Goal: Task Accomplishment & Management: Manage account settings

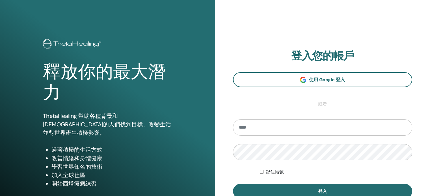
type input "**********"
click at [233, 184] on button "登入" at bounding box center [322, 191] width 179 height 15
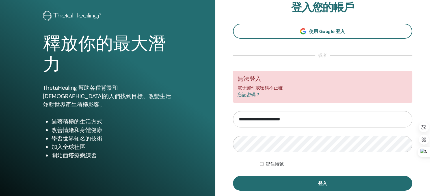
scroll to position [57, 0]
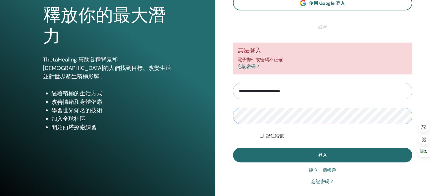
click at [233, 148] on button "登入" at bounding box center [322, 155] width 179 height 15
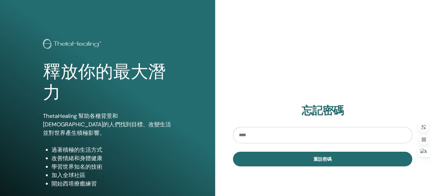
click at [259, 137] on input "email" at bounding box center [322, 135] width 179 height 16
type input "**********"
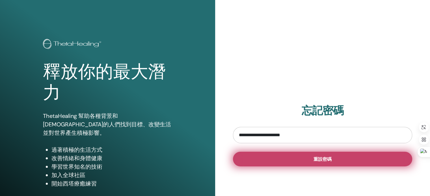
click at [326, 163] on button "重設密碼" at bounding box center [322, 159] width 179 height 15
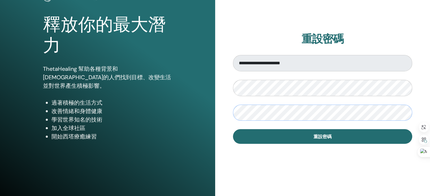
scroll to position [57, 0]
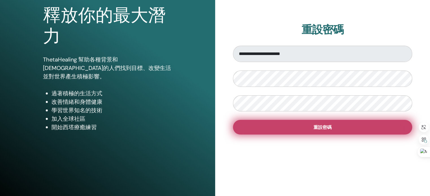
click at [317, 128] on font "重設密碼" at bounding box center [322, 128] width 18 height 6
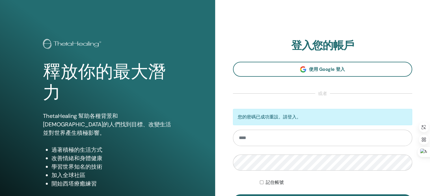
click at [291, 141] on input "email" at bounding box center [322, 138] width 179 height 16
type input "**********"
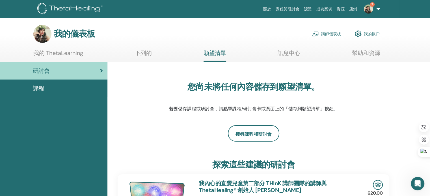
click at [336, 35] on font "講師儀表板" at bounding box center [331, 34] width 20 height 5
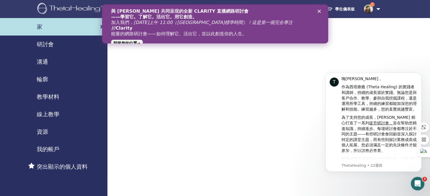
click at [368, 8] on img at bounding box center [368, 9] width 9 height 9
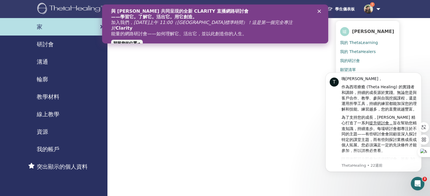
drag, startPoint x: 394, startPoint y: 47, endPoint x: 398, endPoint y: 46, distance: 4.0
click at [395, 47] on link "我的 ThetaHealers" at bounding box center [367, 51] width 55 height 9
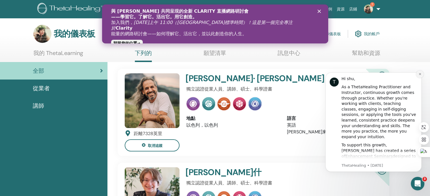
click at [420, 74] on icon "Dismiss notification" at bounding box center [420, 74] width 2 height 2
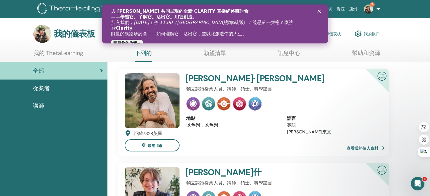
click at [374, 35] on font "我的帳戶" at bounding box center [372, 34] width 16 height 5
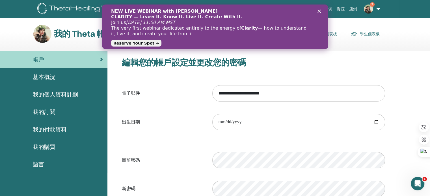
click at [319, 10] on icon "Close" at bounding box center [318, 11] width 3 height 3
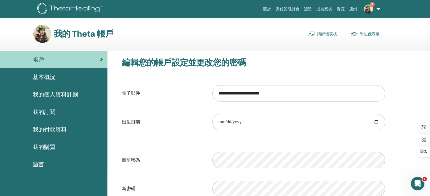
click at [366, 11] on img at bounding box center [368, 9] width 9 height 9
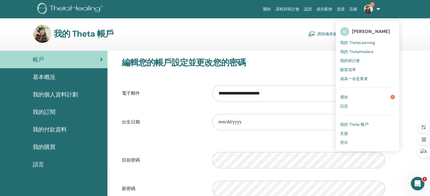
click at [363, 53] on font "我的 ThetaHealers" at bounding box center [356, 51] width 33 height 5
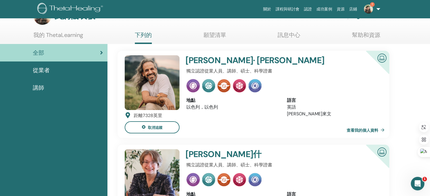
scroll to position [28, 0]
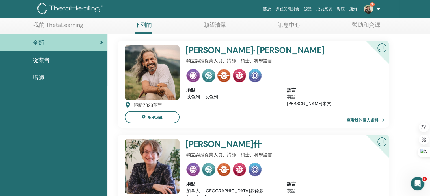
click at [45, 74] on div "講師" at bounding box center [54, 77] width 98 height 8
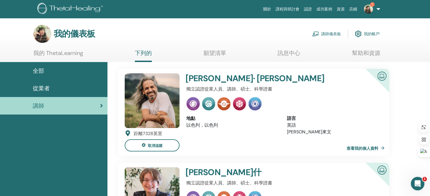
click at [373, 33] on font "我的帳戶" at bounding box center [372, 34] width 16 height 5
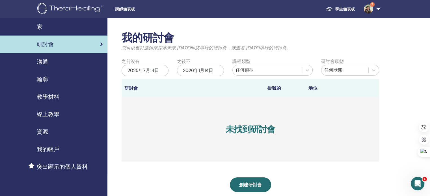
click at [47, 97] on font "教學材料" at bounding box center [48, 96] width 23 height 7
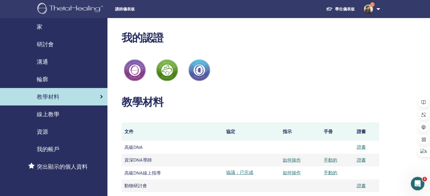
click at [369, 8] on img at bounding box center [368, 9] width 9 height 9
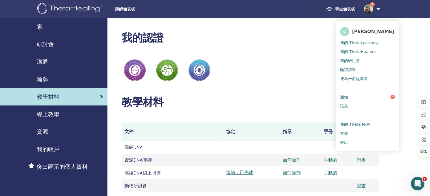
click at [352, 98] on link "通知 7" at bounding box center [367, 97] width 55 height 9
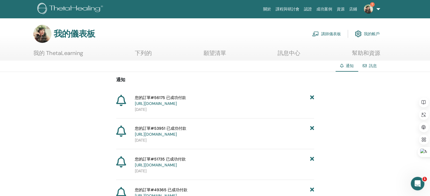
click at [364, 55] on font "幫助和資源" at bounding box center [366, 52] width 28 height 7
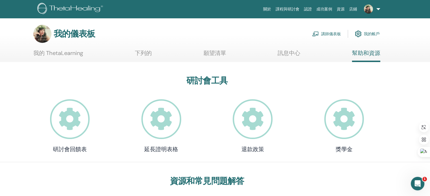
click at [369, 34] on font "我的帳戶" at bounding box center [372, 34] width 16 height 5
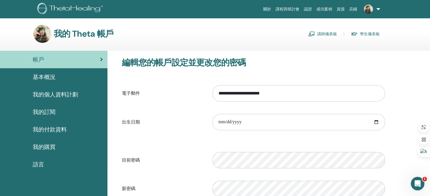
click at [288, 7] on font "課程與研討會" at bounding box center [288, 9] width 24 height 5
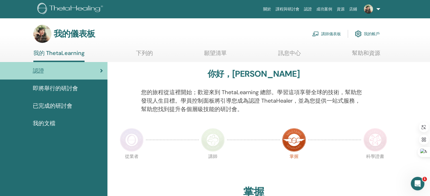
click at [332, 35] on font "講師儀表板" at bounding box center [331, 34] width 20 height 5
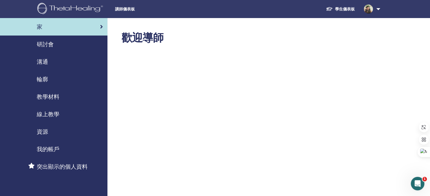
click at [351, 8] on font "學生儀表板" at bounding box center [345, 9] width 20 height 5
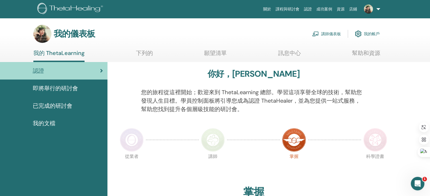
click at [51, 103] on font "已完成的研討會" at bounding box center [53, 105] width 40 height 7
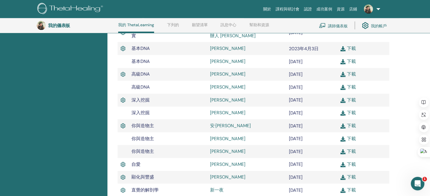
scroll to position [128, 0]
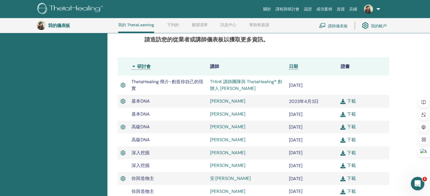
click at [376, 26] on font "我的帳戶" at bounding box center [379, 25] width 16 height 5
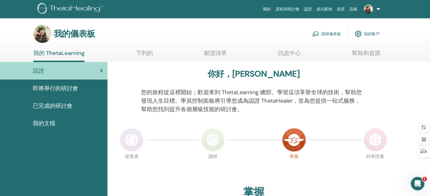
click at [359, 33] on img at bounding box center [358, 34] width 7 height 10
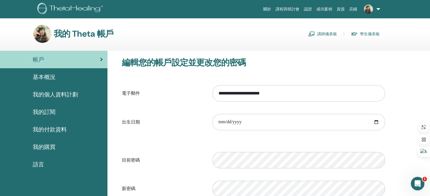
click at [378, 10] on link at bounding box center [370, 9] width 23 height 18
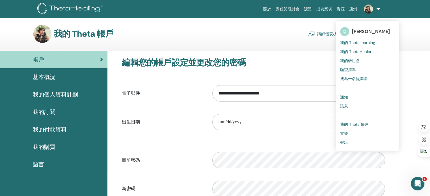
click at [358, 53] on font "我的 ThetaHealers" at bounding box center [356, 51] width 33 height 5
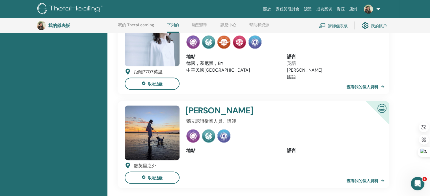
scroll to position [665, 0]
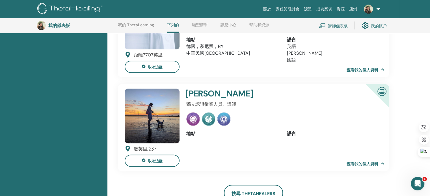
click at [199, 89] on font "[PERSON_NAME]" at bounding box center [219, 93] width 68 height 11
click at [161, 102] on img at bounding box center [152, 116] width 55 height 55
click at [361, 161] on font "查看我的個人資料" at bounding box center [363, 163] width 32 height 5
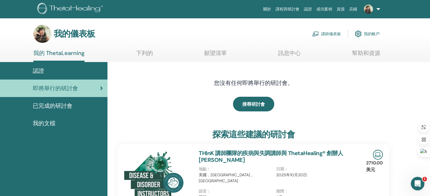
click at [374, 34] on font "我的帳戶" at bounding box center [372, 34] width 16 height 5
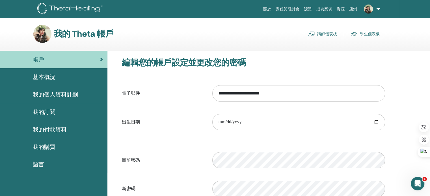
click at [269, 11] on font "關於" at bounding box center [267, 9] width 8 height 5
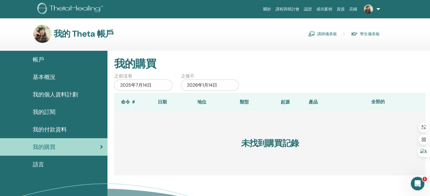
click at [362, 34] on font "學生儀表板" at bounding box center [370, 34] width 20 height 5
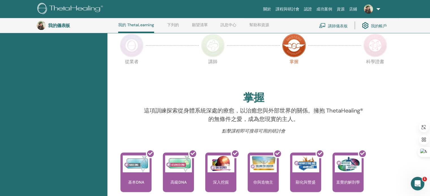
scroll to position [99, 0]
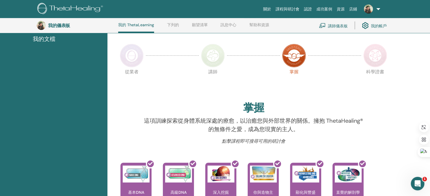
click at [338, 26] on font "講師儀表板" at bounding box center [338, 25] width 20 height 5
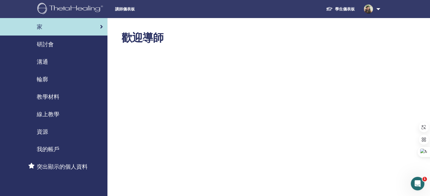
click at [49, 149] on font "我的帳戶" at bounding box center [48, 149] width 23 height 7
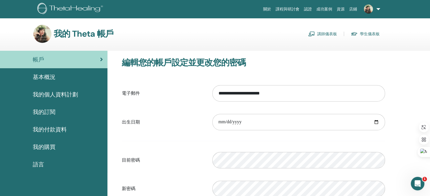
click at [45, 95] on font "我的個人資料計劃" at bounding box center [55, 94] width 45 height 7
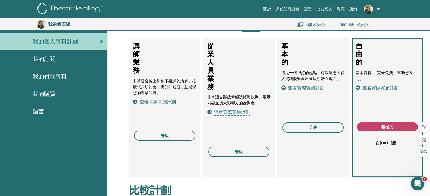
scroll to position [69, 0]
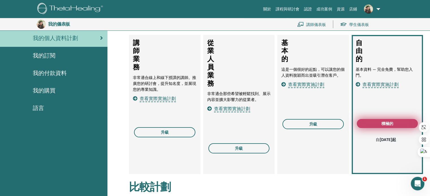
click at [396, 123] on button "積極的" at bounding box center [387, 123] width 61 height 9
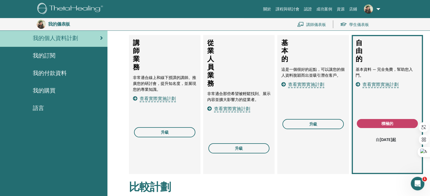
click at [388, 85] on font "查看實際實施計劃" at bounding box center [380, 85] width 36 height 6
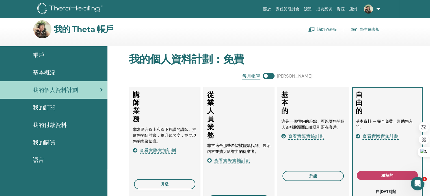
scroll to position [0, 0]
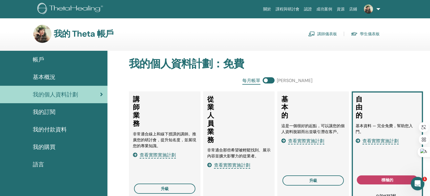
click at [40, 111] on font "我的訂閱" at bounding box center [44, 112] width 23 height 7
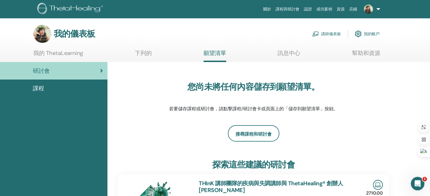
click at [375, 35] on font "我的帳戶" at bounding box center [372, 34] width 16 height 5
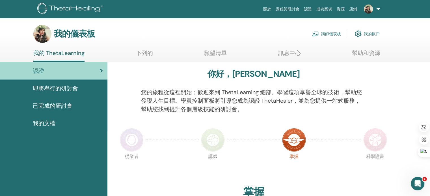
click at [365, 34] on font "我的帳戶" at bounding box center [372, 34] width 16 height 5
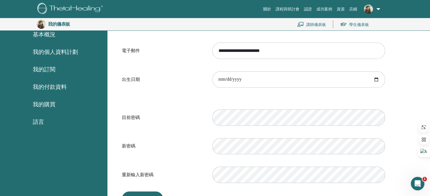
scroll to position [69, 0]
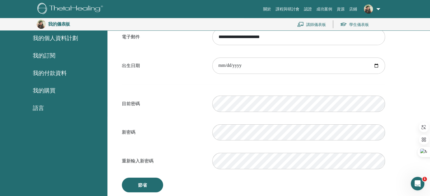
click at [50, 72] on font "我的付款資料" at bounding box center [50, 73] width 34 height 7
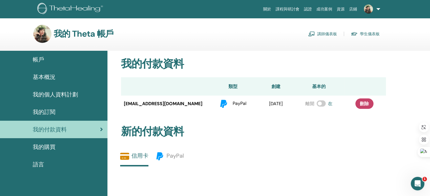
click at [323, 34] on font "講師儀表板" at bounding box center [327, 34] width 20 height 5
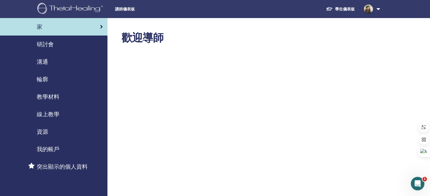
click at [42, 150] on font "我的帳戶" at bounding box center [48, 149] width 23 height 7
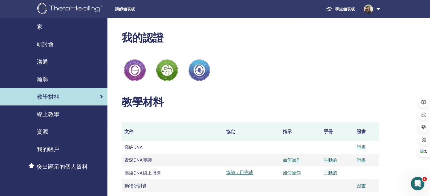
click at [44, 43] on font "研討會" at bounding box center [45, 44] width 17 height 7
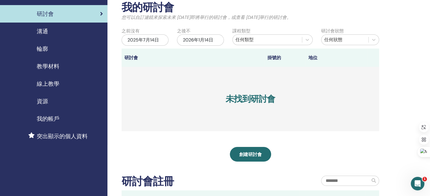
scroll to position [28, 0]
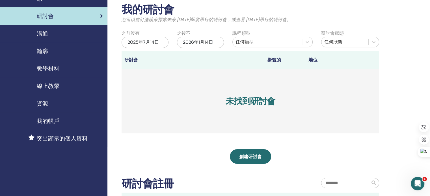
click at [56, 139] on font "突出顯示的個人資料" at bounding box center [62, 138] width 51 height 7
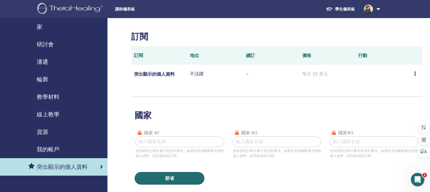
click at [43, 131] on font "資源" at bounding box center [42, 131] width 11 height 7
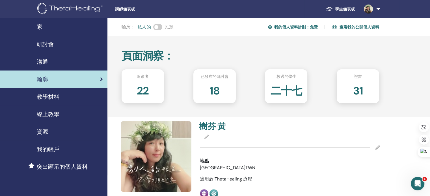
click at [213, 89] on font "18" at bounding box center [214, 91] width 10 height 14
click at [220, 76] on font "已發布的研討會" at bounding box center [215, 76] width 28 height 5
click at [221, 98] on div "18" at bounding box center [214, 93] width 51 height 23
click at [221, 97] on div "18" at bounding box center [214, 93] width 51 height 23
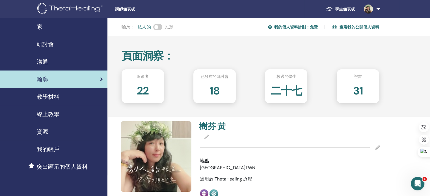
click at [157, 26] on span at bounding box center [157, 27] width 9 height 6
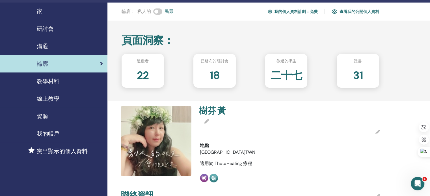
scroll to position [28, 0]
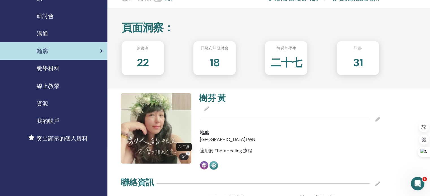
click at [181, 157] on div at bounding box center [184, 157] width 10 height 7
click at [143, 125] on img at bounding box center [156, 128] width 71 height 71
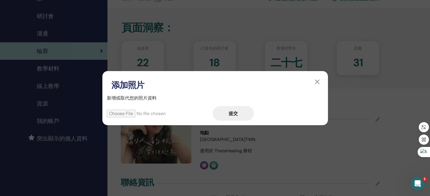
click at [126, 112] on input "file" at bounding box center [160, 114] width 106 height 8
click at [317, 82] on button "button" at bounding box center [317, 81] width 9 height 9
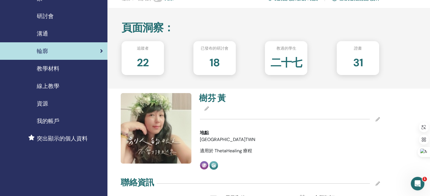
scroll to position [0, 0]
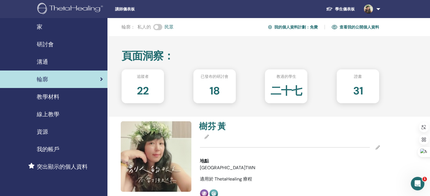
click at [45, 47] on font "研討會" at bounding box center [45, 44] width 17 height 7
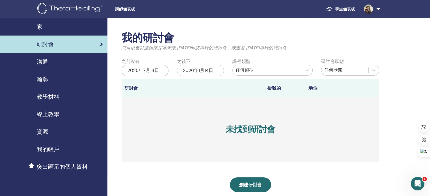
click at [38, 115] on font "線上教學" at bounding box center [48, 114] width 23 height 7
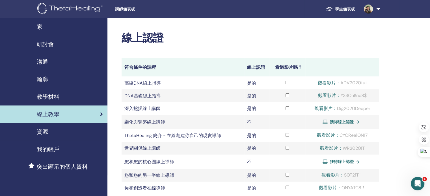
click at [343, 124] on font "獲得線上認證" at bounding box center [342, 122] width 24 height 5
click at [48, 96] on font "教學材料" at bounding box center [48, 96] width 23 height 7
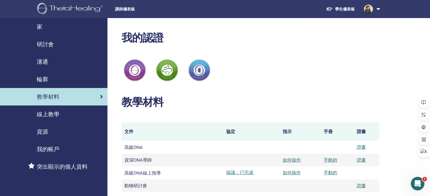
click at [47, 112] on font "線上教學" at bounding box center [48, 114] width 23 height 7
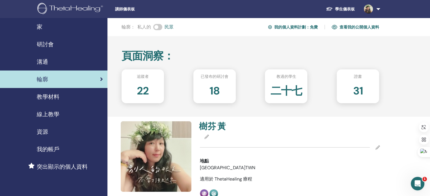
click at [367, 26] on font "查看我的公開個人資料" at bounding box center [359, 27] width 40 height 5
click at [47, 42] on font "研討會" at bounding box center [45, 44] width 17 height 7
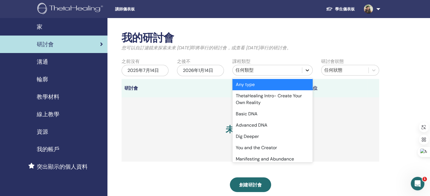
click at [310, 74] on div at bounding box center [307, 70] width 10 height 10
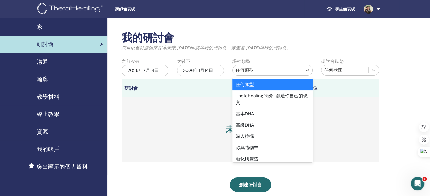
click at [291, 83] on div "任何類型" at bounding box center [272, 84] width 80 height 11
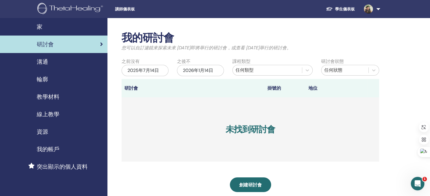
click at [157, 70] on font "2025年7月14日" at bounding box center [142, 71] width 31 height 6
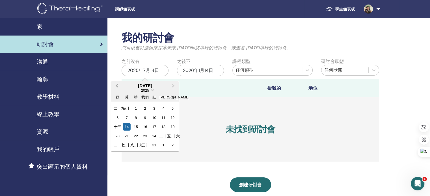
click at [117, 86] on span "上個月" at bounding box center [117, 86] width 0 height 6
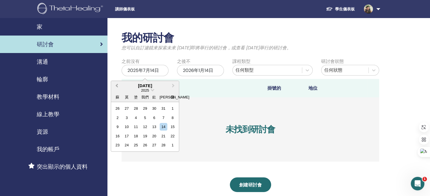
click at [117, 86] on span "上個月" at bounding box center [117, 86] width 0 height 6
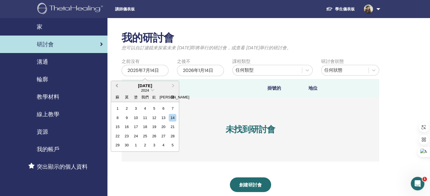
click at [117, 86] on span "上個月" at bounding box center [117, 86] width 0 height 6
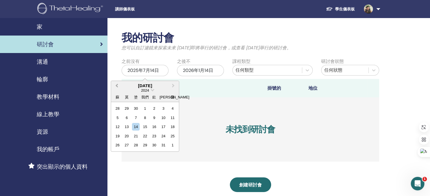
click at [117, 86] on span "上個月" at bounding box center [117, 86] width 0 height 6
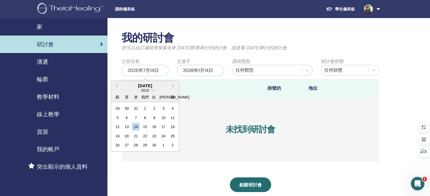
click at [209, 97] on th at bounding box center [214, 88] width 102 height 18
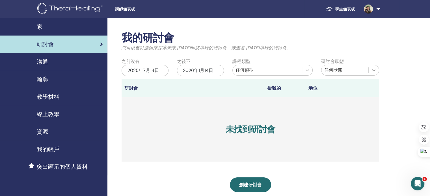
click at [376, 70] on icon at bounding box center [374, 71] width 6 height 6
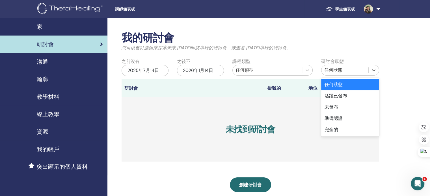
click at [366, 83] on div "任何狀態" at bounding box center [350, 84] width 58 height 11
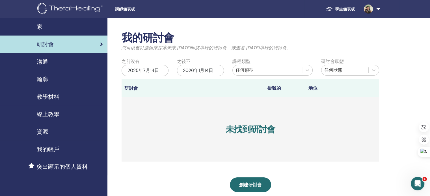
click at [258, 130] on font "未找到研討會" at bounding box center [250, 129] width 49 height 11
click at [340, 104] on h3 "未找到研討會" at bounding box center [251, 130] width 258 height 64
click at [380, 92] on div "我的研討會 您可以自訂濾鏡來探索未來 3 個月後即將舉行的研討會，或查看 3 個月前舉行的研討會。 之前沒有 2025年7月14日 之後不 2026年1月14…" at bounding box center [268, 168] width 323 height 301
click at [272, 70] on div "任何類型" at bounding box center [267, 70] width 64 height 7
click at [166, 56] on div "我的研討會 您可以自訂濾鏡來探索未來 3 個月後即將舉行的研討會，或查看 3 個月前舉行的研討會。 之前沒有 2025年7月14日 之後不 2026年1月14…" at bounding box center [251, 98] width 258 height 133
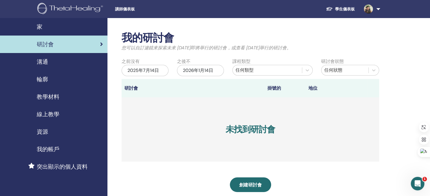
click at [162, 71] on div "2025年7月14日" at bounding box center [145, 70] width 47 height 11
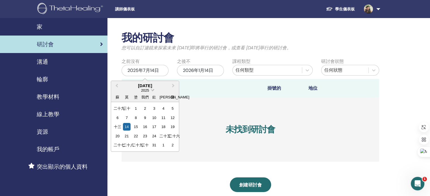
click at [152, 92] on span "選擇日期" at bounding box center [152, 90] width 4 height 4
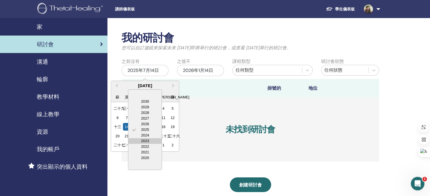
click at [148, 140] on div "2023" at bounding box center [144, 142] width 33 height 6
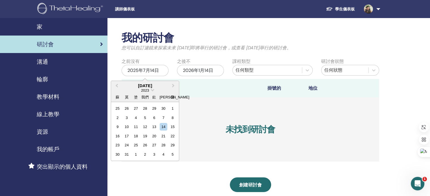
click at [217, 71] on div "2026年1月14日" at bounding box center [200, 70] width 47 height 11
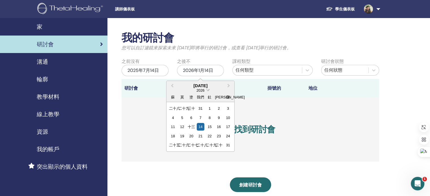
click at [207, 92] on span "選擇日期" at bounding box center [208, 90] width 4 height 4
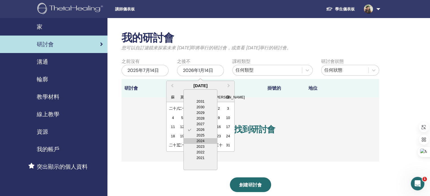
click at [201, 142] on div "2024" at bounding box center [200, 142] width 33 height 6
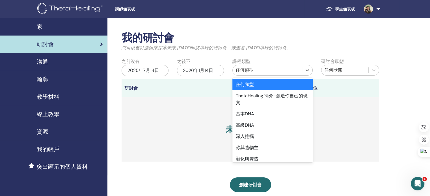
click at [286, 67] on div "任何類型" at bounding box center [267, 70] width 64 height 7
click at [273, 83] on div "任何類型" at bounding box center [272, 84] width 80 height 11
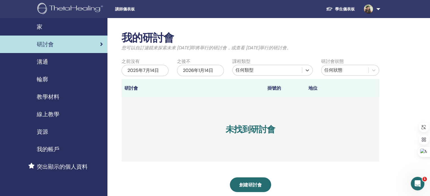
click at [368, 71] on div "任何狀態" at bounding box center [344, 70] width 47 height 9
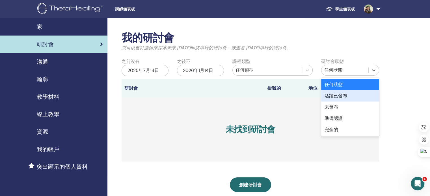
click at [353, 98] on div "活躍已發布" at bounding box center [350, 95] width 58 height 11
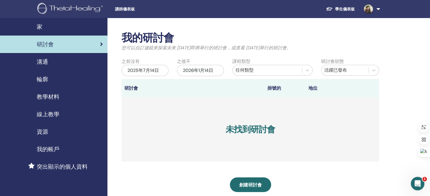
click at [65, 62] on div "溝通" at bounding box center [54, 62] width 98 height 8
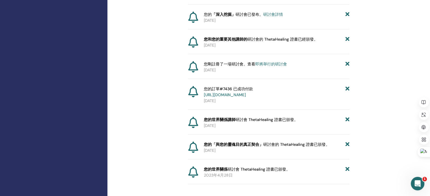
scroll to position [2403, 0]
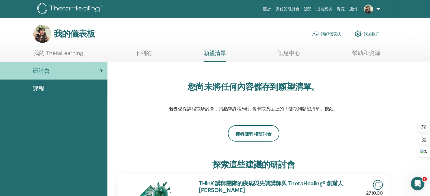
click at [52, 85] on div "課程" at bounding box center [54, 88] width 98 height 8
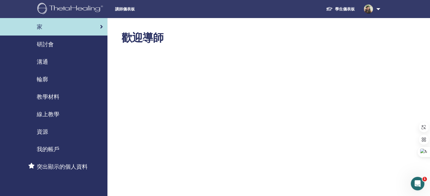
click at [379, 9] on link at bounding box center [370, 9] width 23 height 18
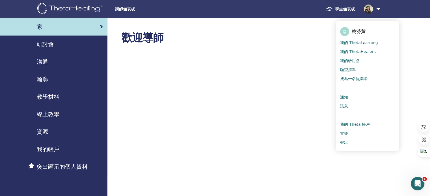
click at [347, 96] on font "通知" at bounding box center [344, 97] width 8 height 5
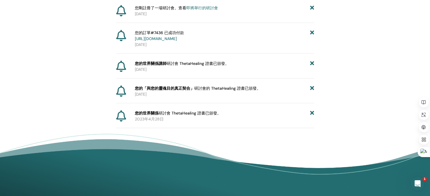
scroll to position [2501, 0]
